Goal: Information Seeking & Learning: Learn about a topic

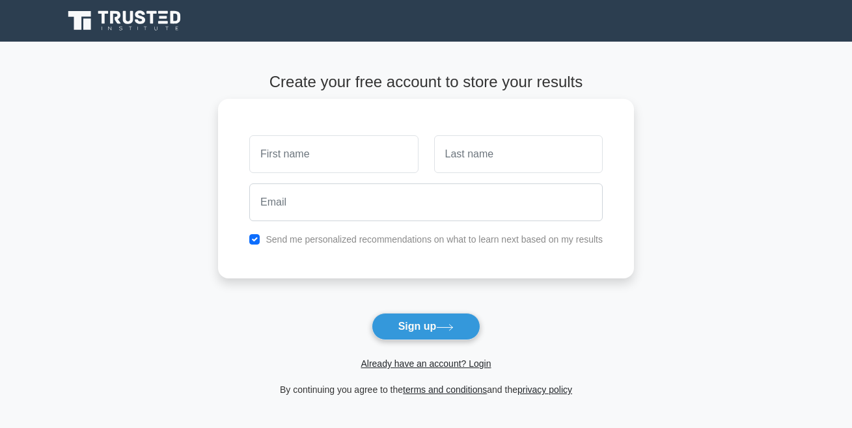
click at [303, 165] on input "text" at bounding box center [333, 154] width 169 height 38
type input "Shalllon"
click at [441, 155] on input "text" at bounding box center [518, 154] width 169 height 38
type input "Tindimwebwa"
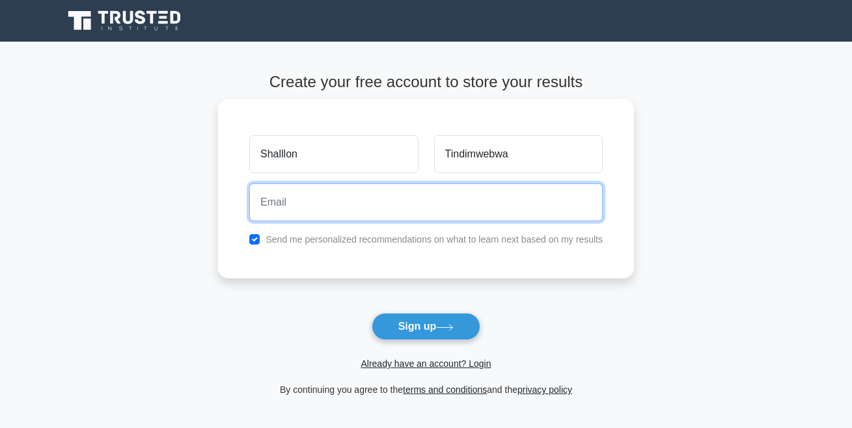
click at [338, 193] on input "email" at bounding box center [426, 203] width 354 height 38
type input "tindimwebwas87@gmail.com"
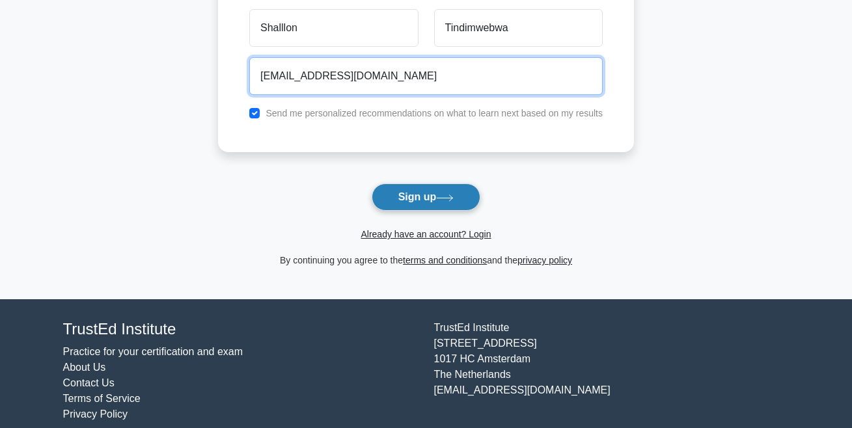
scroll to position [130, 0]
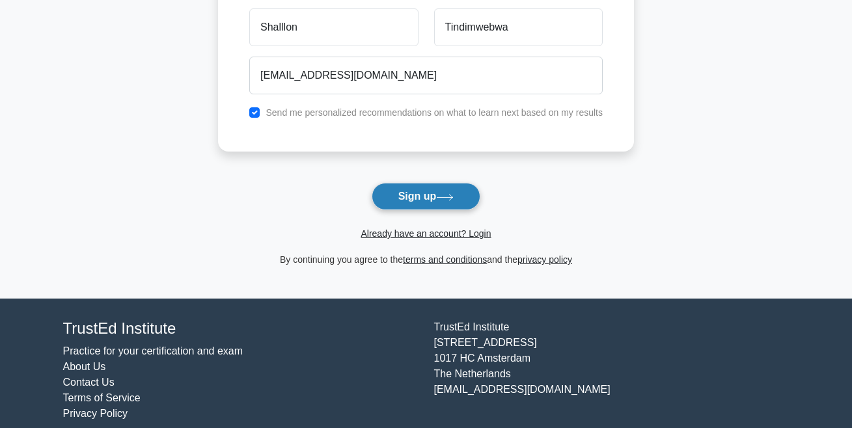
click at [419, 200] on button "Sign up" at bounding box center [426, 196] width 109 height 27
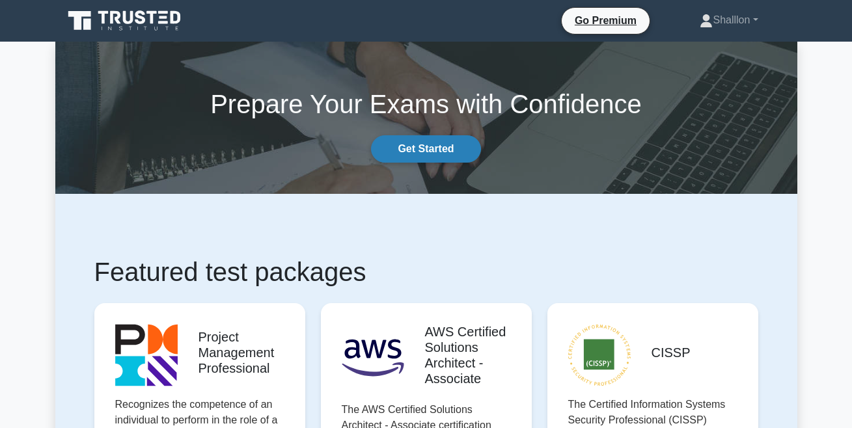
click at [436, 152] on link "Get Started" at bounding box center [425, 148] width 109 height 27
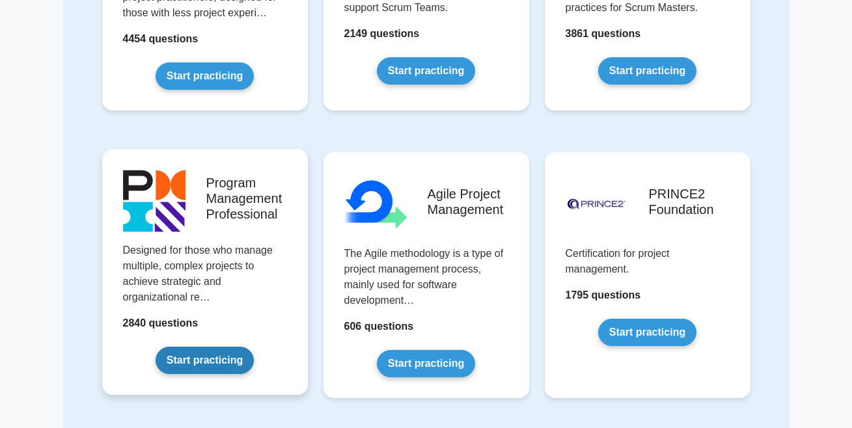
scroll to position [651, 0]
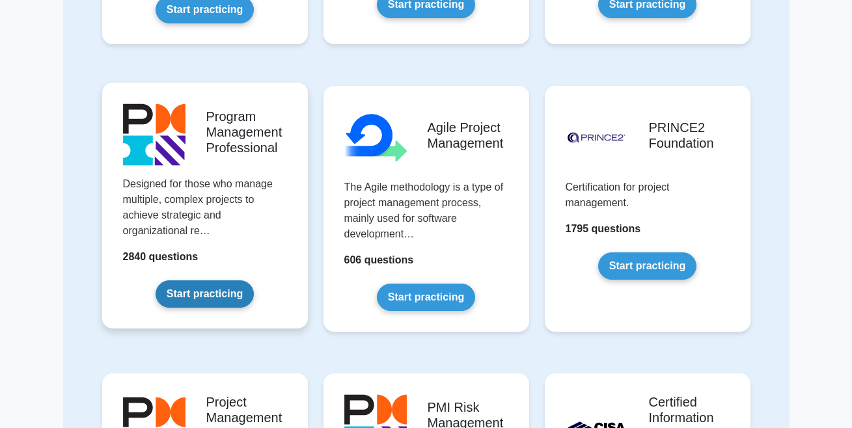
click at [214, 285] on link "Start practicing" at bounding box center [205, 294] width 98 height 27
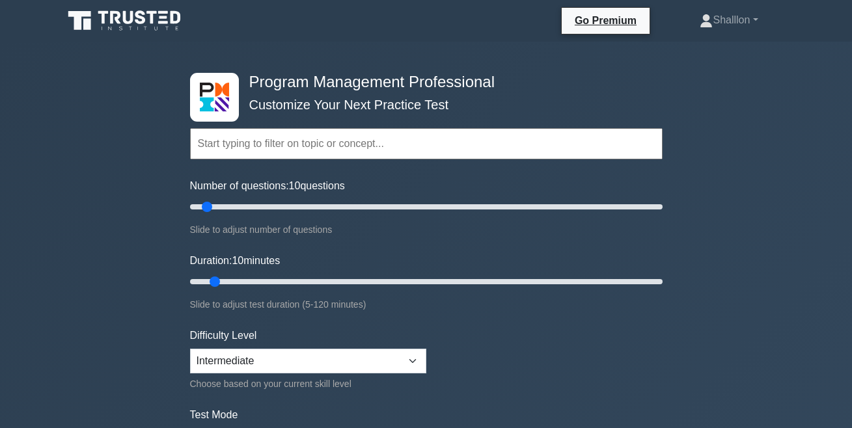
click at [476, 152] on input "text" at bounding box center [426, 143] width 473 height 31
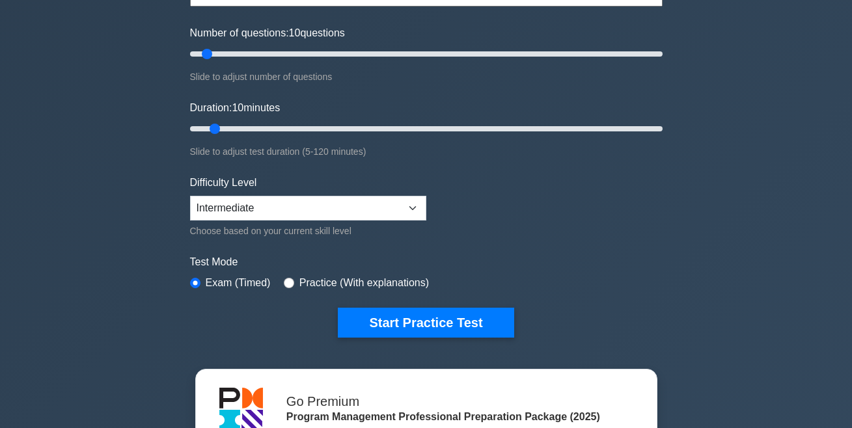
scroll to position [130, 0]
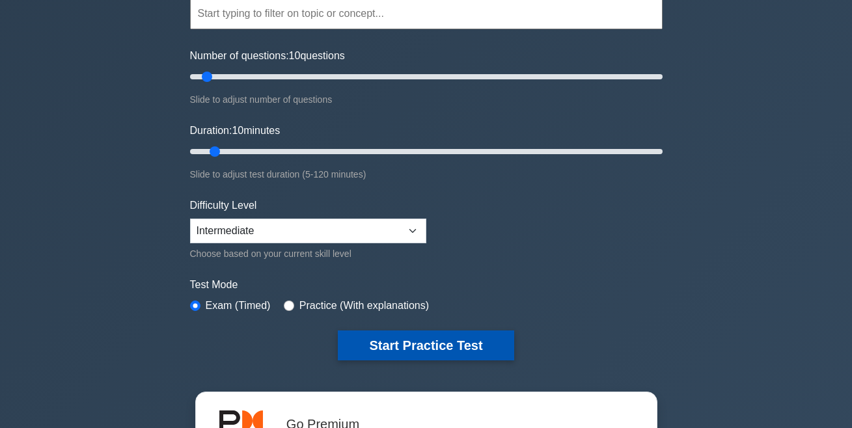
click at [395, 351] on button "Start Practice Test" at bounding box center [426, 346] width 176 height 30
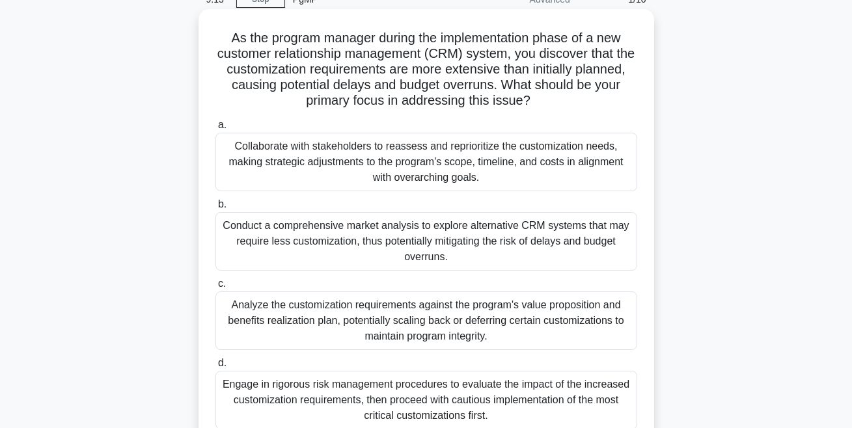
scroll to position [130, 0]
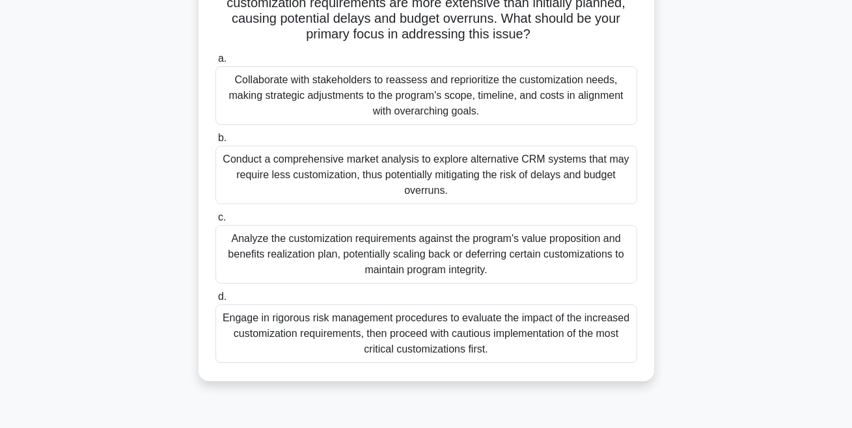
click at [329, 333] on div "Engage in rigorous risk management procedures to evaluate the impact of the inc…" at bounding box center [426, 334] width 422 height 59
click at [215, 301] on input "d. Engage in rigorous risk management procedures to evaluate the impact of the …" at bounding box center [215, 297] width 0 height 8
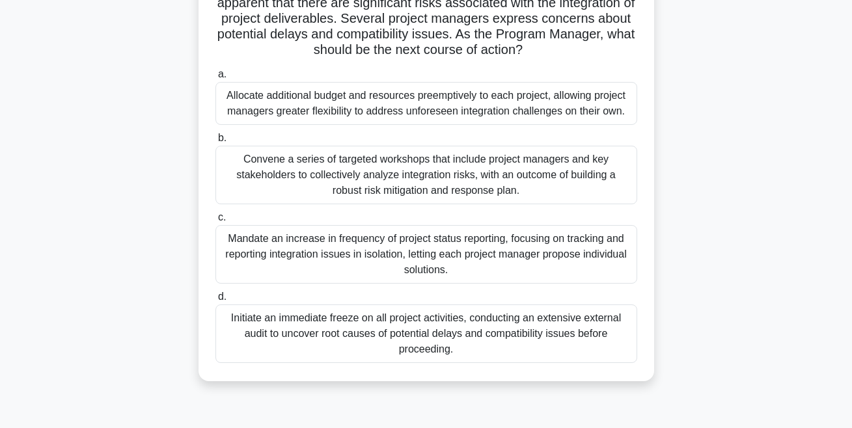
click at [221, 299] on span "d." at bounding box center [222, 296] width 8 height 11
click at [215, 299] on input "d. Initiate an immediate freeze on all project activities, conducting an extens…" at bounding box center [215, 297] width 0 height 8
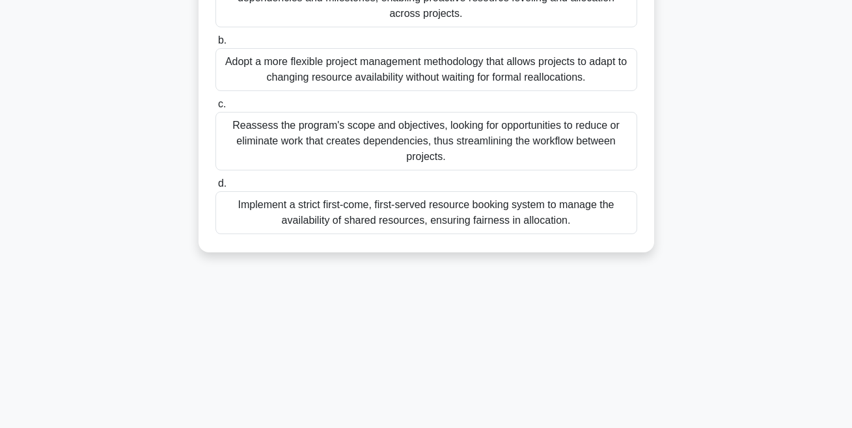
scroll to position [0, 0]
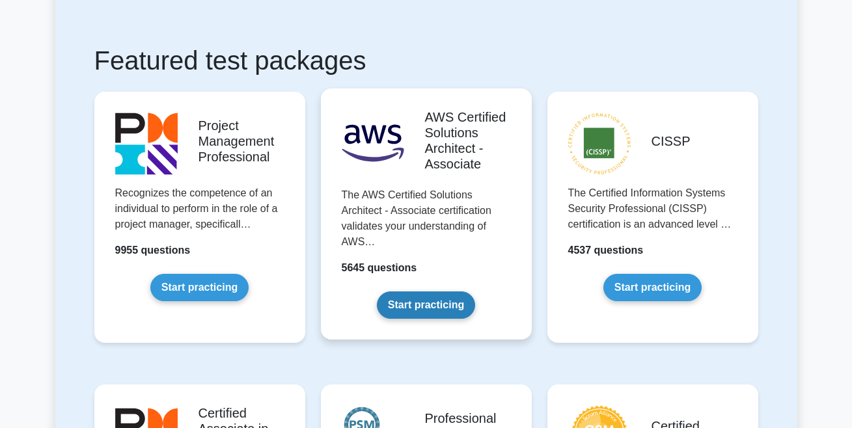
scroll to position [260, 0]
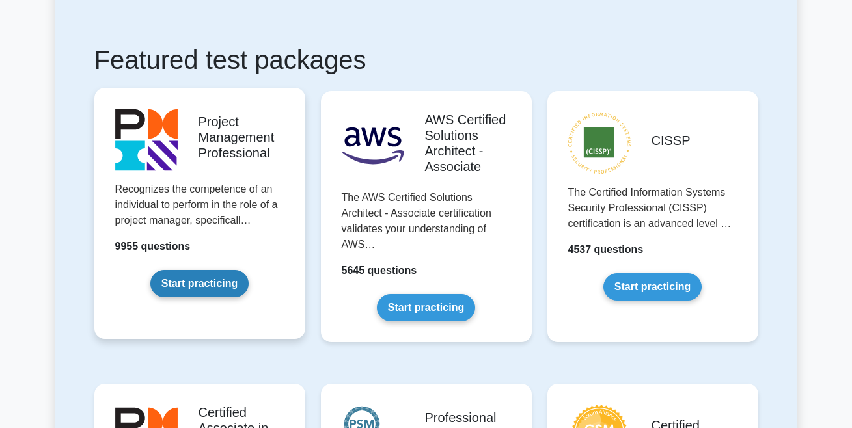
click at [202, 282] on link "Start practicing" at bounding box center [199, 283] width 98 height 27
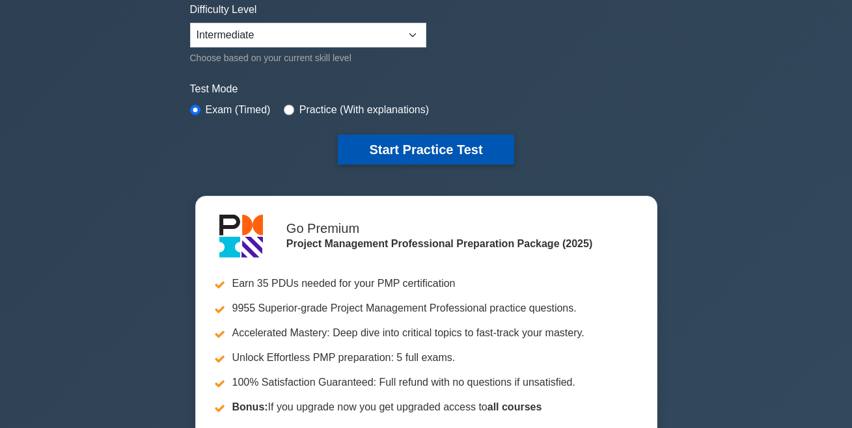
scroll to position [326, 0]
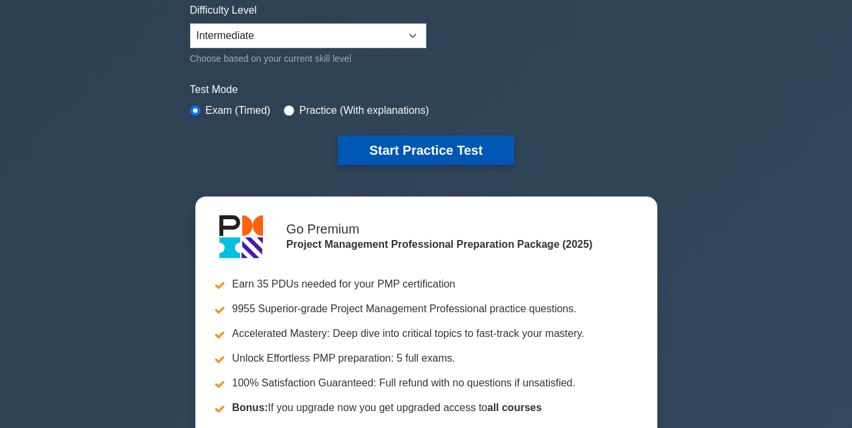
click at [452, 148] on button "Start Practice Test" at bounding box center [426, 150] width 176 height 30
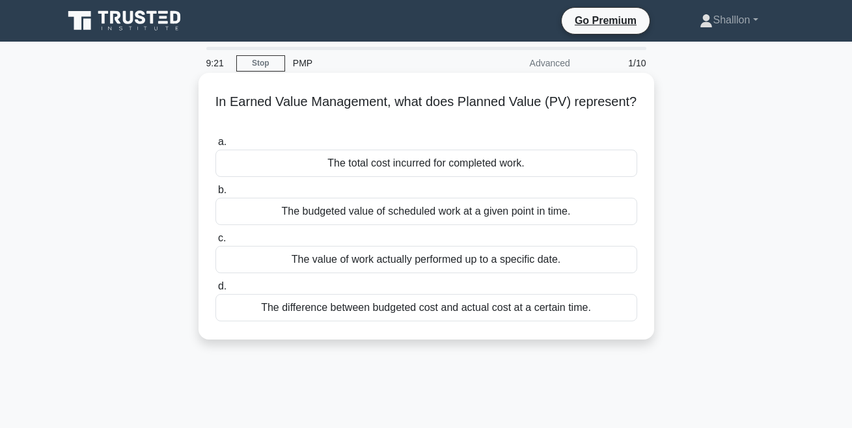
click at [221, 289] on span "d." at bounding box center [222, 286] width 8 height 11
click at [215, 289] on input "d. The difference between budgeted cost and actual cost at a certain time." at bounding box center [215, 287] width 0 height 8
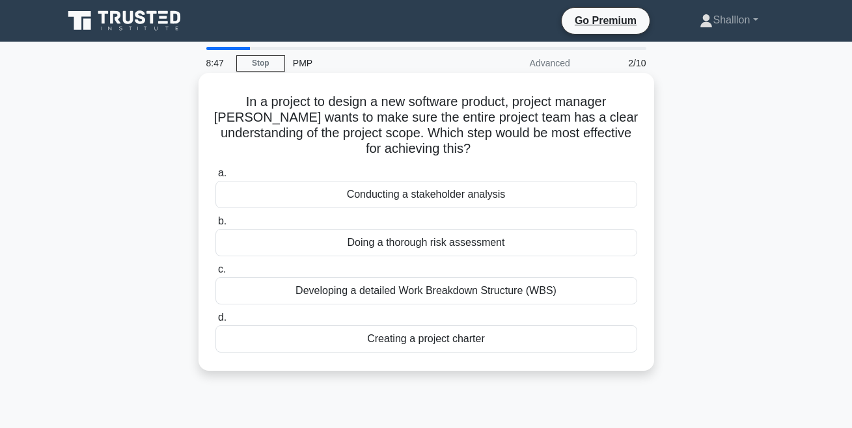
click at [419, 342] on div "Creating a project charter" at bounding box center [426, 339] width 422 height 27
click at [215, 322] on input "d. Creating a project charter" at bounding box center [215, 318] width 0 height 8
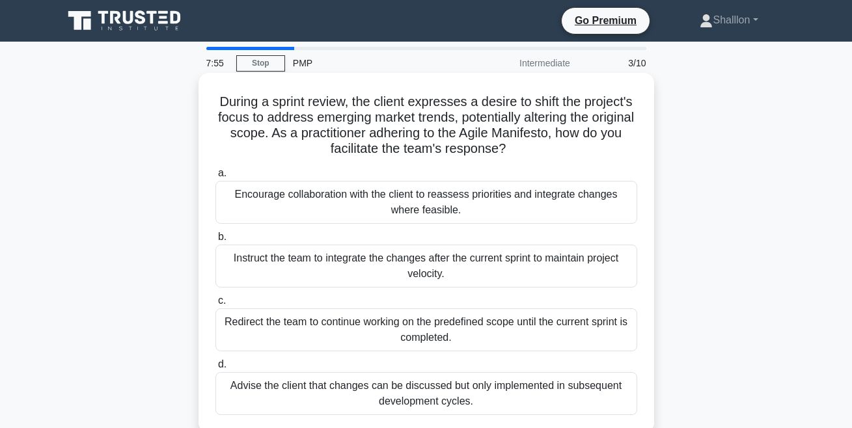
click at [426, 389] on div "Advise the client that changes can be discussed but only implemented in subsequ…" at bounding box center [426, 393] width 422 height 43
click at [215, 369] on input "d. Advise the client that changes can be discussed but only implemented in subs…" at bounding box center [215, 365] width 0 height 8
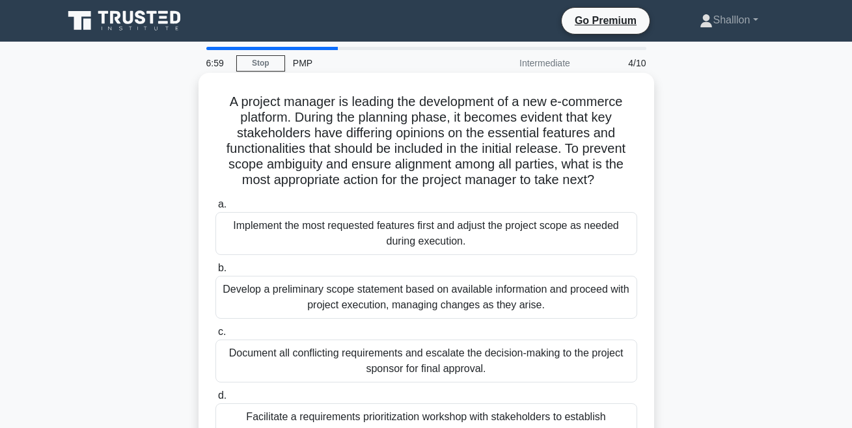
click at [400, 295] on div "Develop a preliminary scope statement based on available information and procee…" at bounding box center [426, 297] width 422 height 43
click at [215, 273] on input "b. Develop a preliminary scope statement based on available information and pro…" at bounding box center [215, 268] width 0 height 8
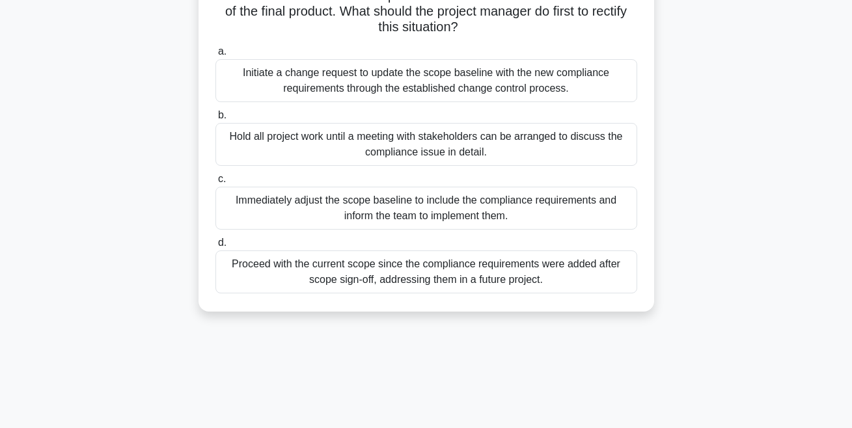
scroll to position [130, 0]
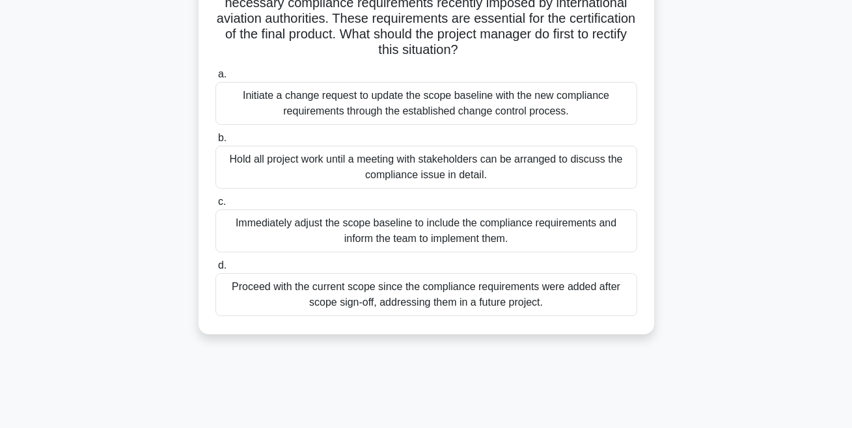
click at [436, 231] on div "Immediately adjust the scope baseline to include the compliance requirements an…" at bounding box center [426, 231] width 422 height 43
click at [215, 206] on input "c. Immediately adjust the scope baseline to include the compliance requirements…" at bounding box center [215, 202] width 0 height 8
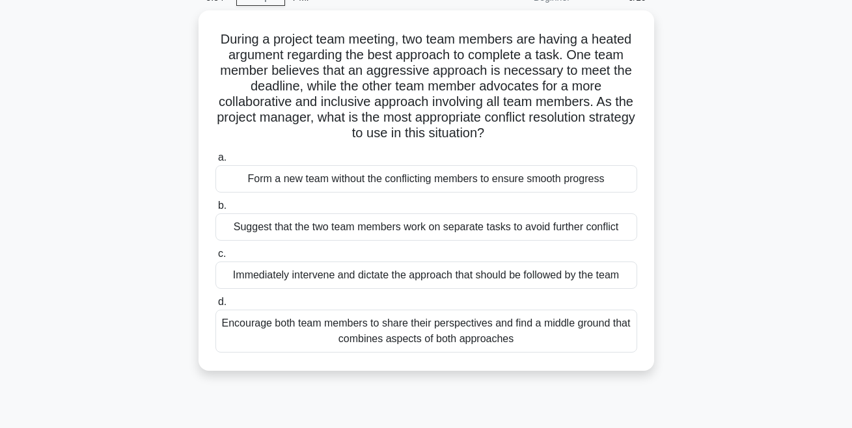
scroll to position [0, 0]
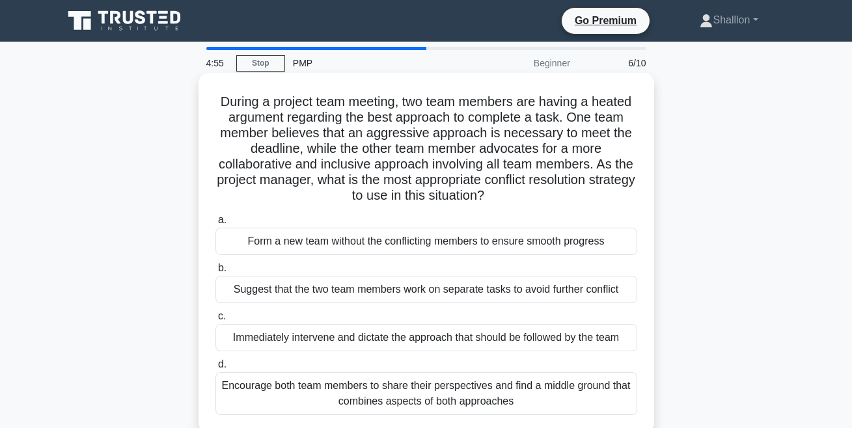
click at [311, 385] on div "Encourage both team members to share their perspectives and find a middle groun…" at bounding box center [426, 393] width 422 height 43
click at [215, 369] on input "d. Encourage both team members to share their perspectives and find a middle gr…" at bounding box center [215, 365] width 0 height 8
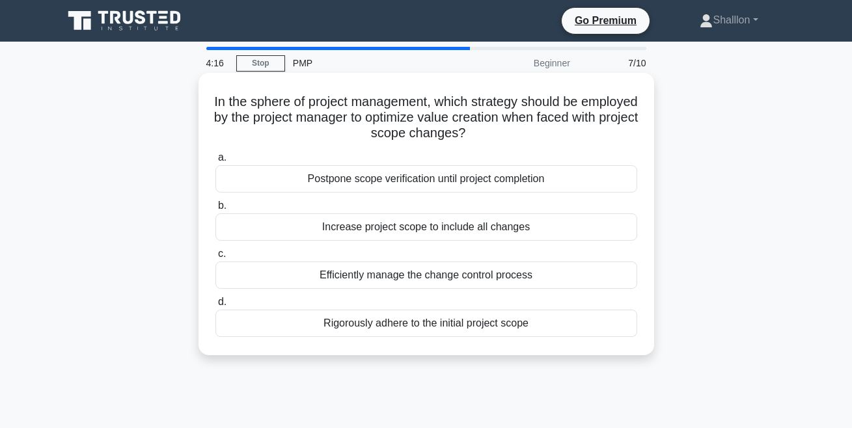
click at [451, 232] on div "Increase project scope to include all changes" at bounding box center [426, 227] width 422 height 27
click at [215, 210] on input "b. Increase project scope to include all changes" at bounding box center [215, 206] width 0 height 8
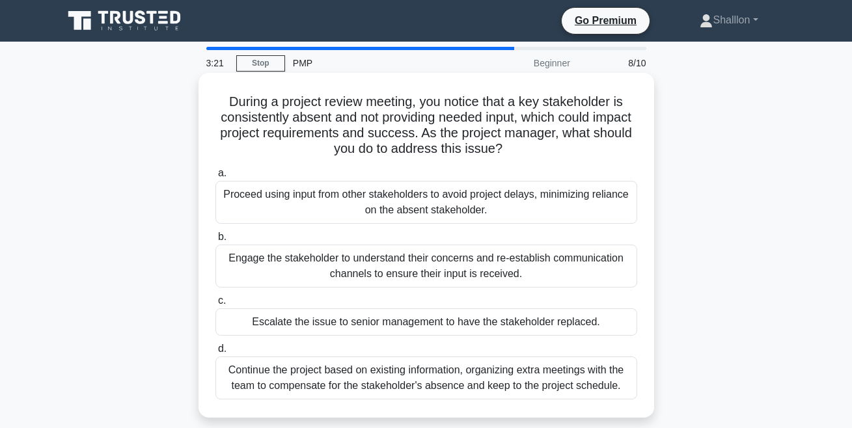
click at [424, 263] on div "Engage the stakeholder to understand their concerns and re-establish communicat…" at bounding box center [426, 266] width 422 height 43
click at [215, 242] on input "b. Engage the stakeholder to understand their concerns and re-establish communi…" at bounding box center [215, 237] width 0 height 8
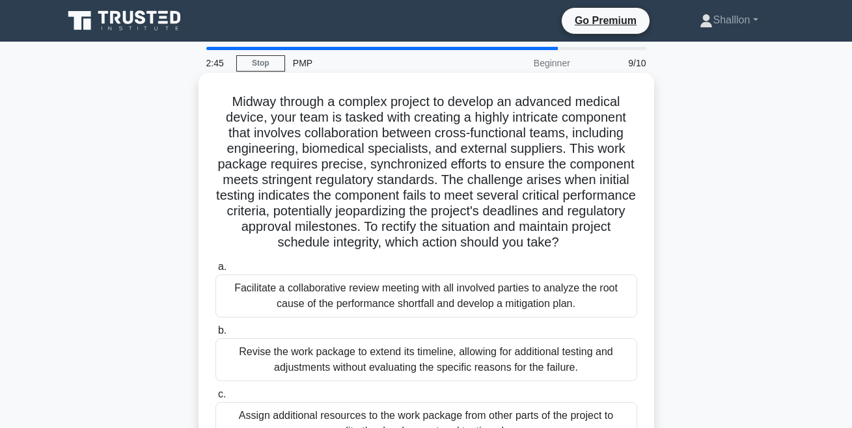
click at [411, 310] on div "Facilitate a collaborative review meeting with all involved parties to analyze …" at bounding box center [426, 296] width 422 height 43
click at [215, 271] on input "a. Facilitate a collaborative review meeting with all involved parties to analy…" at bounding box center [215, 267] width 0 height 8
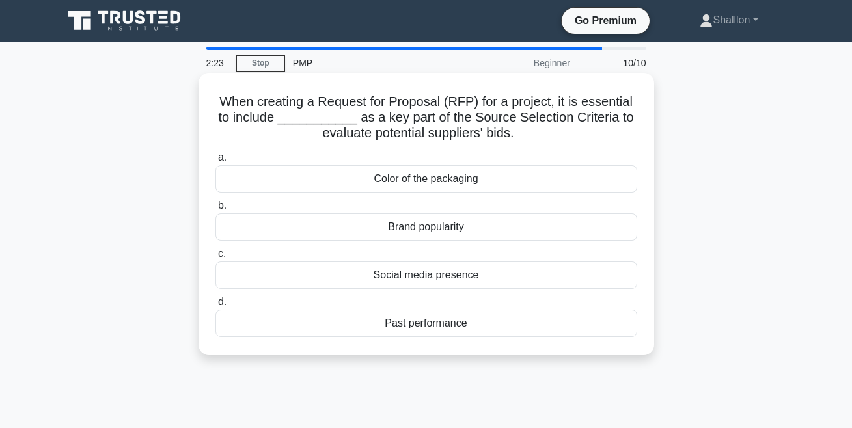
click at [414, 324] on div "Past performance" at bounding box center [426, 323] width 422 height 27
click at [215, 307] on input "d. Past performance" at bounding box center [215, 302] width 0 height 8
